Goal: Information Seeking & Learning: Learn about a topic

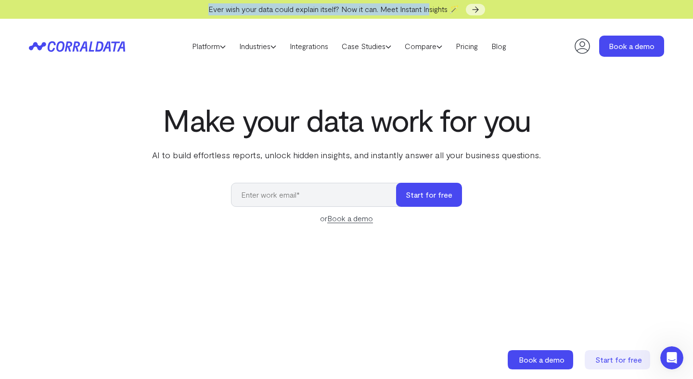
drag, startPoint x: 200, startPoint y: 11, endPoint x: 432, endPoint y: 15, distance: 232.0
click at [432, 15] on div "Ever wish your data could explain itself? Now it can. Meet Instant Insights 🪄" at bounding box center [346, 9] width 693 height 19
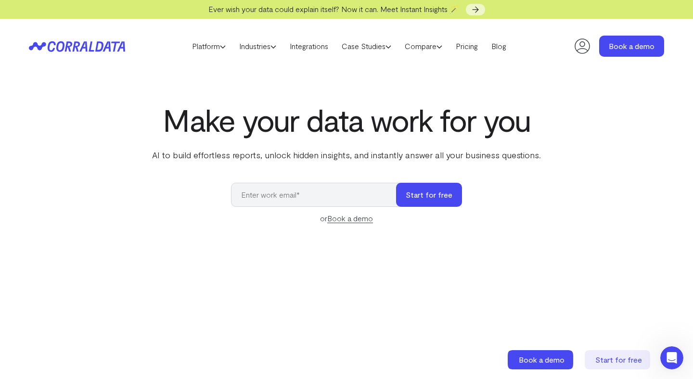
click at [446, 22] on header "Platform AI Reporting Use AI to effortlessly answer any business questions from…" at bounding box center [346, 46] width 635 height 55
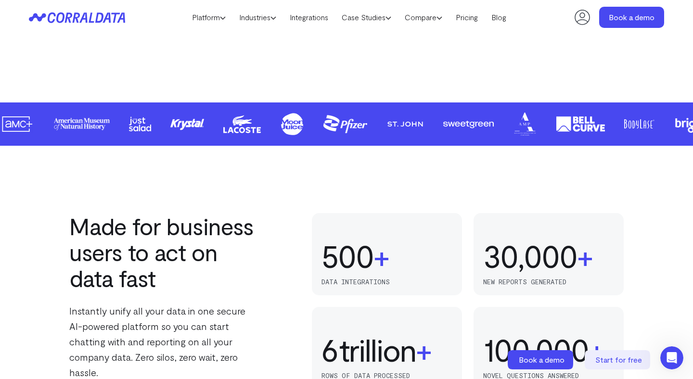
scroll to position [476, 0]
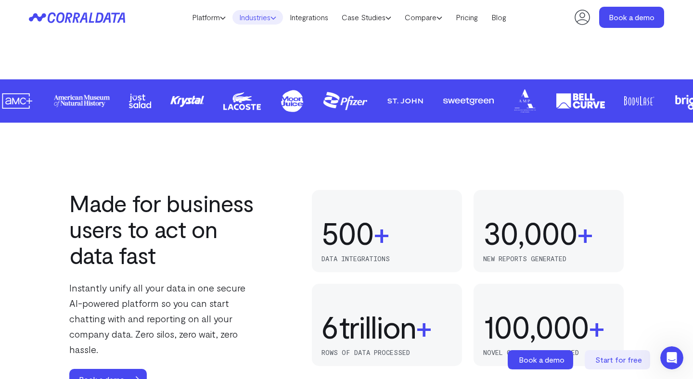
click at [255, 16] on link "Industries" at bounding box center [257, 17] width 51 height 14
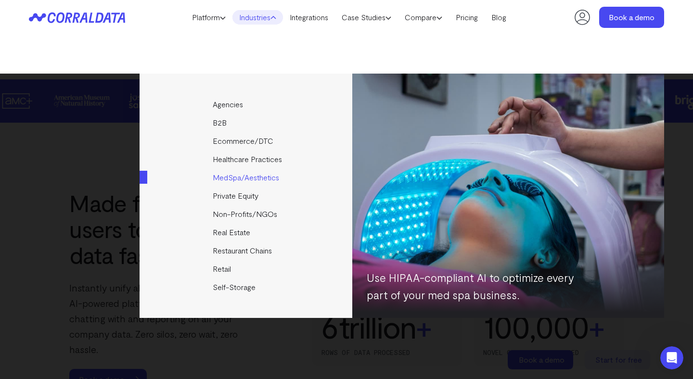
click at [239, 175] on link "MedSpa/Aesthetics" at bounding box center [247, 177] width 214 height 18
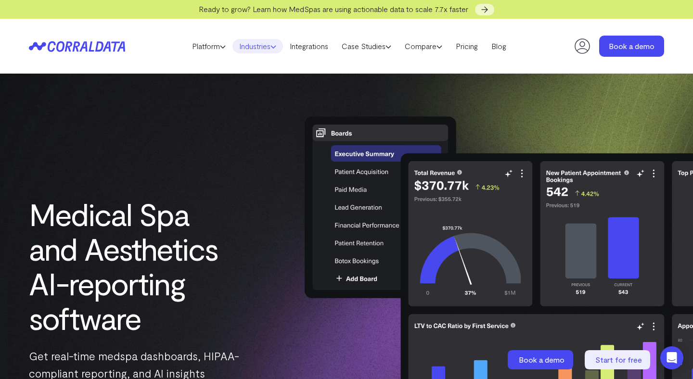
click at [262, 42] on link "Industries" at bounding box center [257, 46] width 51 height 14
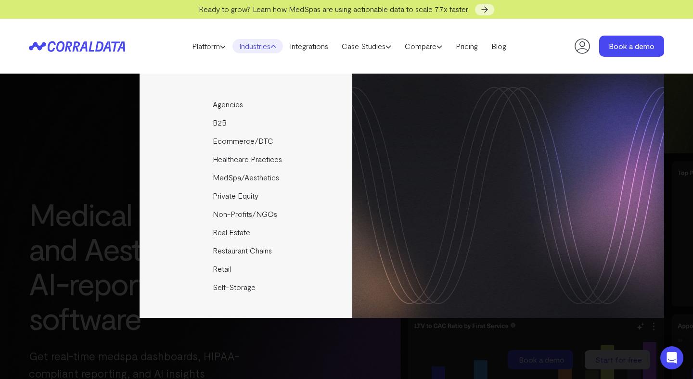
click at [132, 64] on header "Platform AI Reporting Use AI to effortlessly answer any business questions from…" at bounding box center [346, 46] width 635 height 55
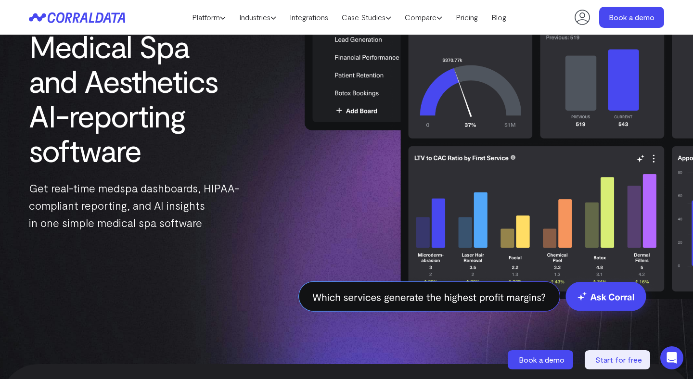
scroll to position [116, 0]
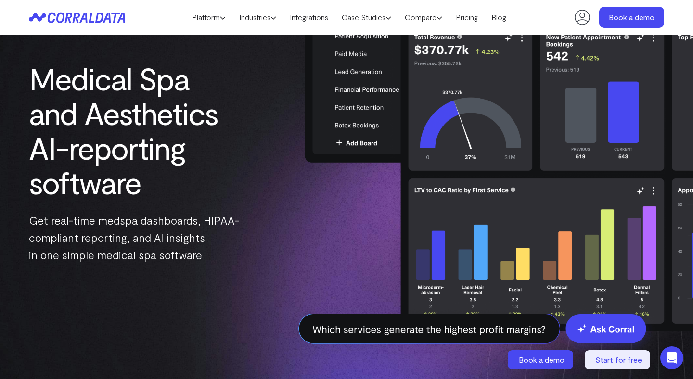
click at [92, 30] on header "Platform AI Reporting Use AI to effortlessly answer any business questions from…" at bounding box center [346, 17] width 635 height 35
click at [92, 15] on icon at bounding box center [77, 17] width 96 height 11
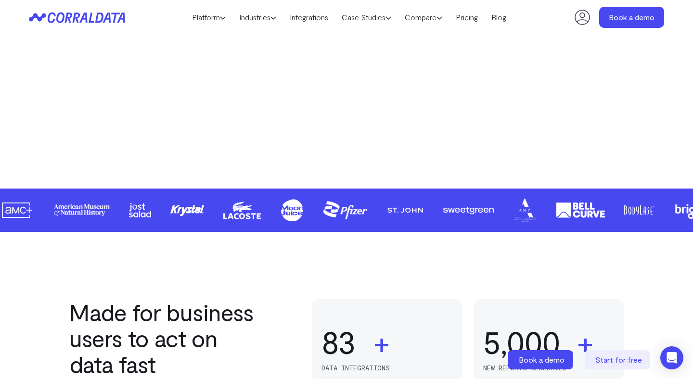
scroll to position [379, 0]
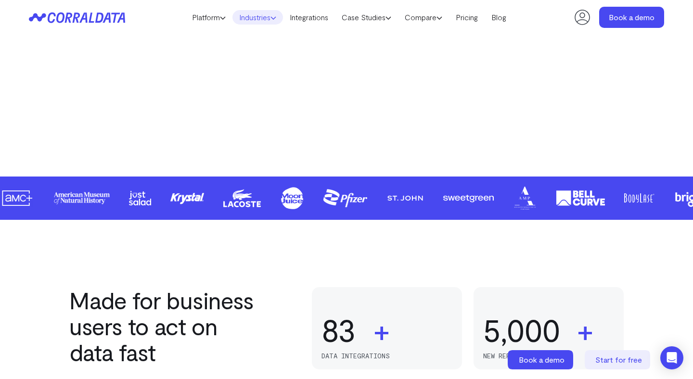
click at [247, 17] on link "Industries" at bounding box center [257, 17] width 51 height 14
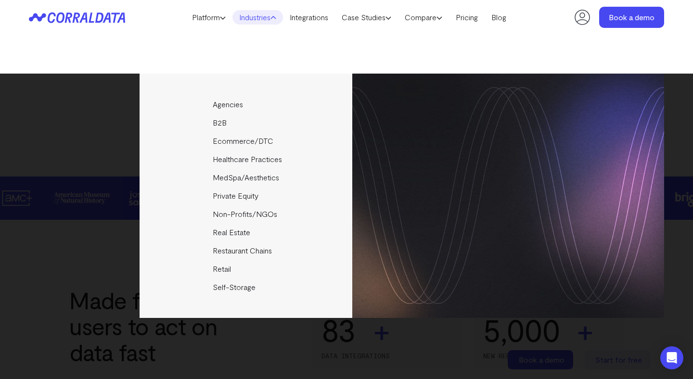
click at [123, 150] on div "Agencies Help your clients become data driven faster through seamless reporting…" at bounding box center [346, 196] width 635 height 245
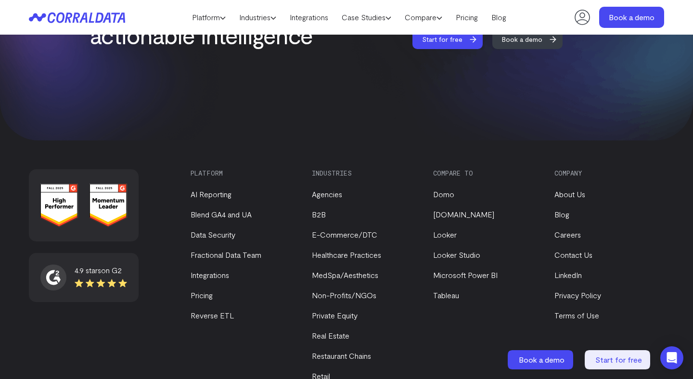
scroll to position [4169, 0]
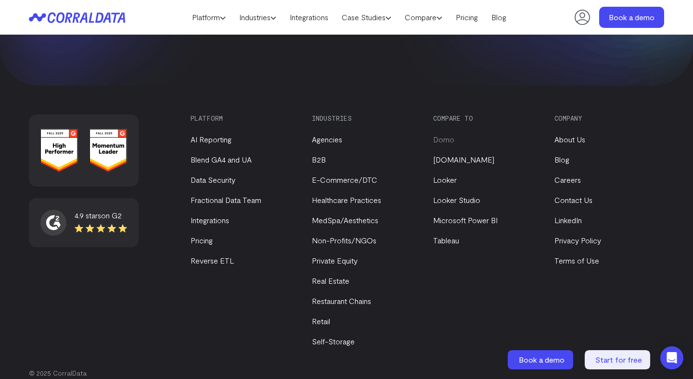
click at [436, 135] on link "Domo" at bounding box center [443, 139] width 21 height 9
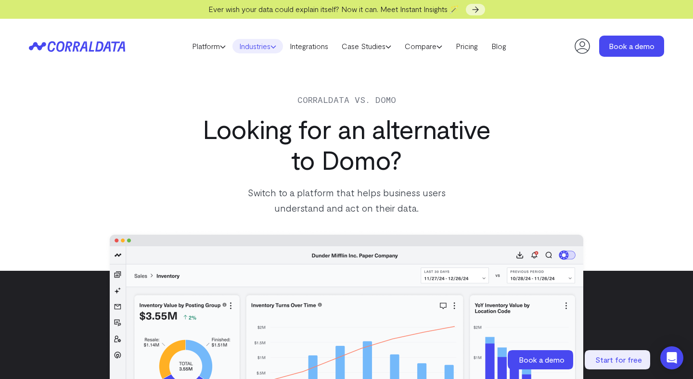
click at [253, 42] on link "Industries" at bounding box center [257, 46] width 51 height 14
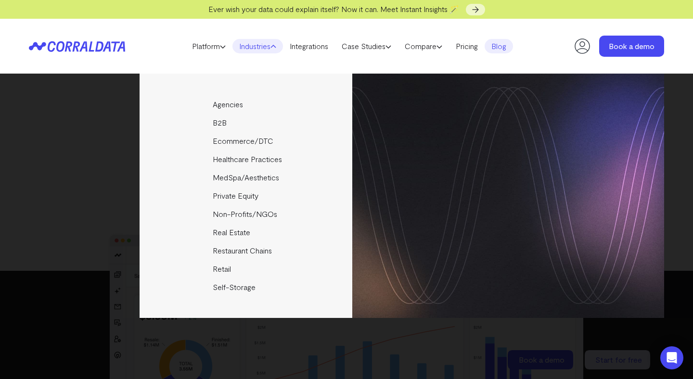
click at [503, 42] on link "Blog" at bounding box center [499, 46] width 28 height 14
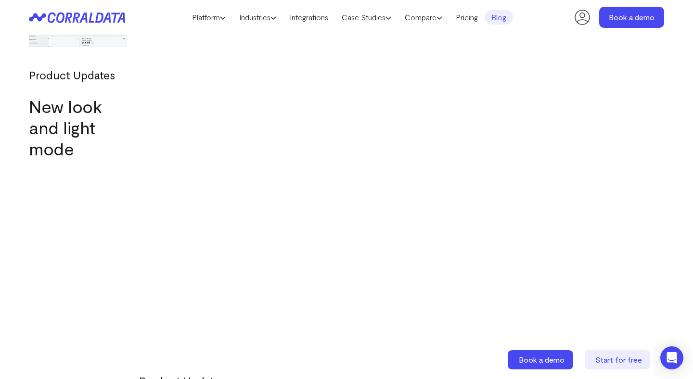
scroll to position [3177, 0]
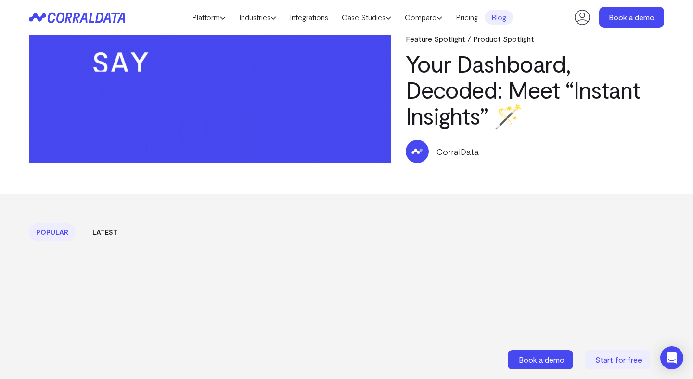
scroll to position [0, 0]
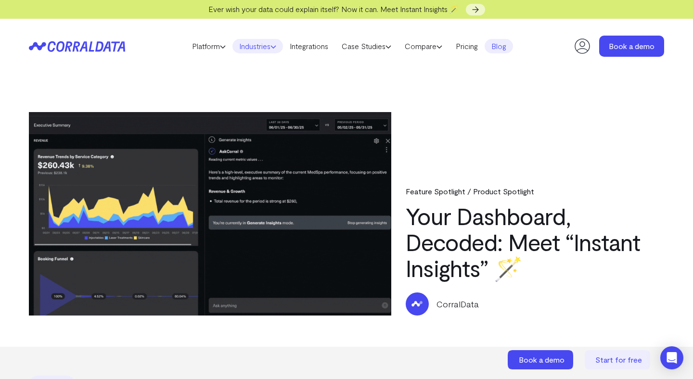
click at [260, 49] on link "Industries" at bounding box center [257, 46] width 51 height 14
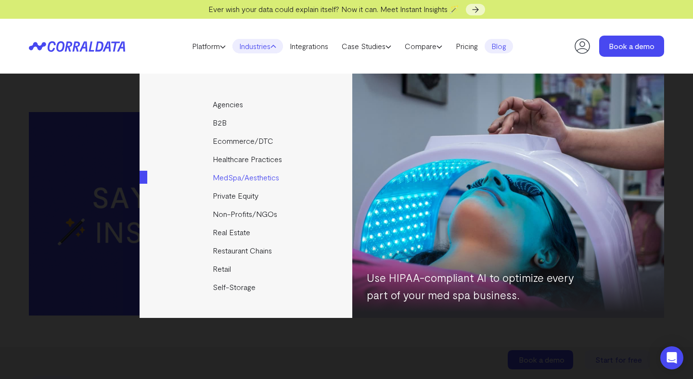
click at [254, 174] on link "MedSpa/Aesthetics" at bounding box center [247, 177] width 214 height 18
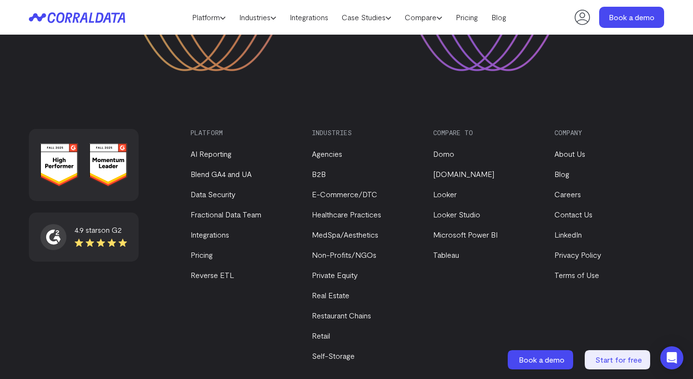
scroll to position [4506, 0]
